Goal: Navigation & Orientation: Find specific page/section

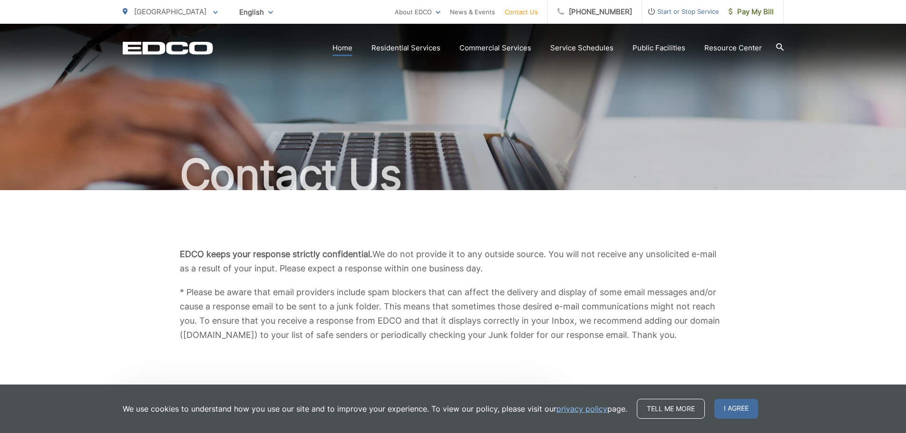
click at [344, 47] on link "Home" at bounding box center [343, 47] width 20 height 11
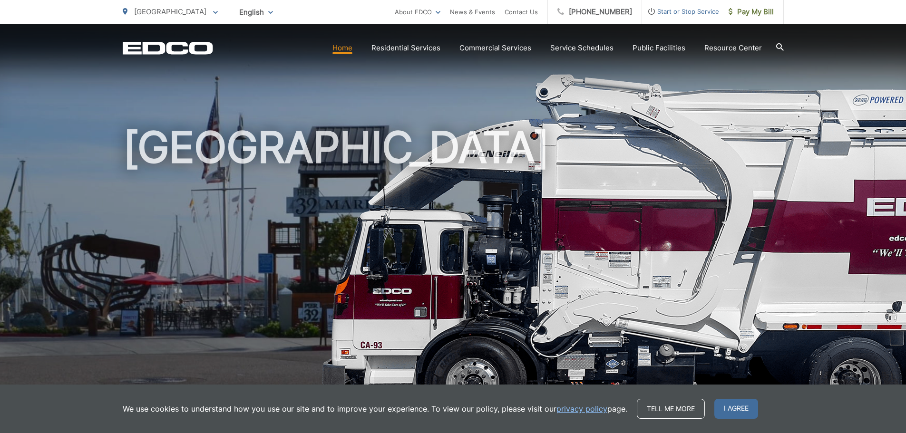
click at [407, 47] on link "Residential Services" at bounding box center [406, 47] width 69 height 11
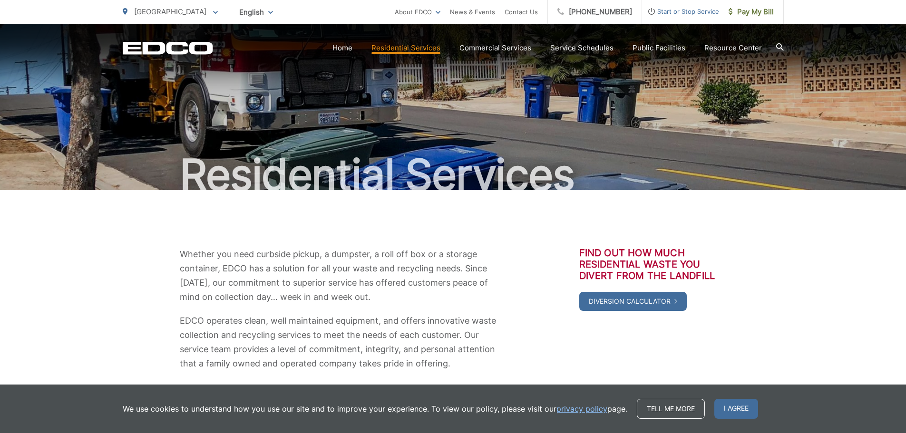
click at [180, 9] on p "[GEOGRAPHIC_DATA]" at bounding box center [170, 11] width 95 height 11
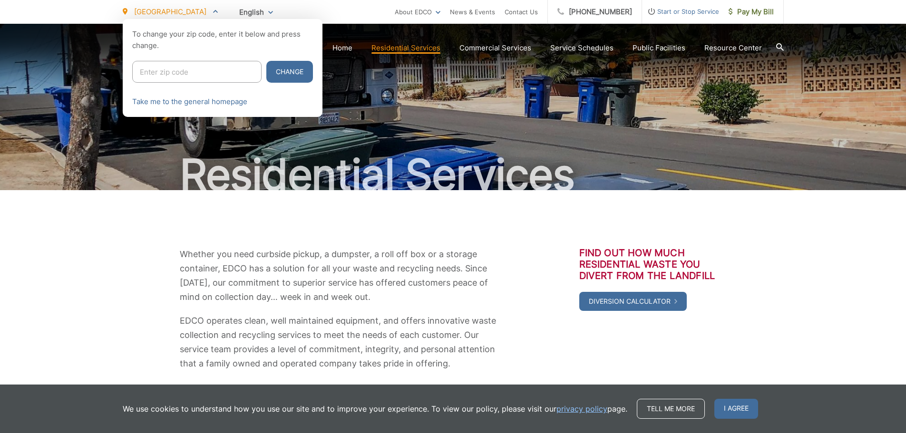
click at [183, 73] on input "Enter zip code" at bounding box center [196, 72] width 129 height 22
type input "91945"
click at [270, 69] on button "Change" at bounding box center [289, 72] width 47 height 22
